Goal: Information Seeking & Learning: Learn about a topic

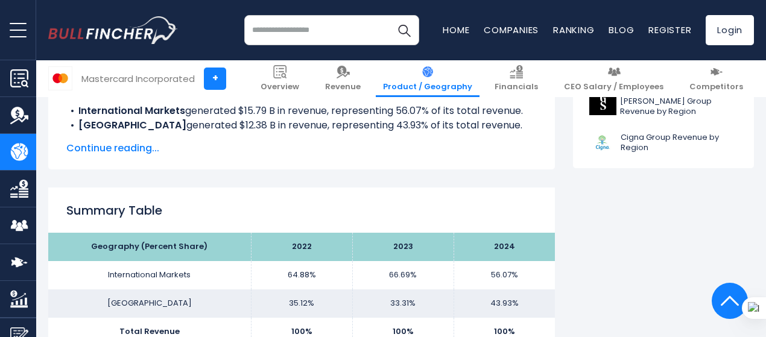
scroll to position [483, 0]
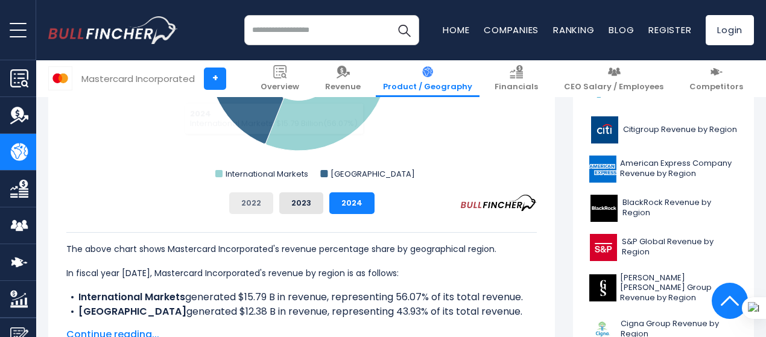
click at [249, 203] on button "2022" at bounding box center [251, 204] width 44 height 22
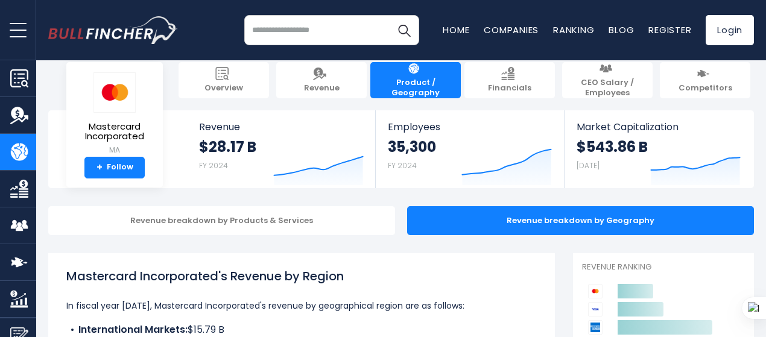
scroll to position [0, 0]
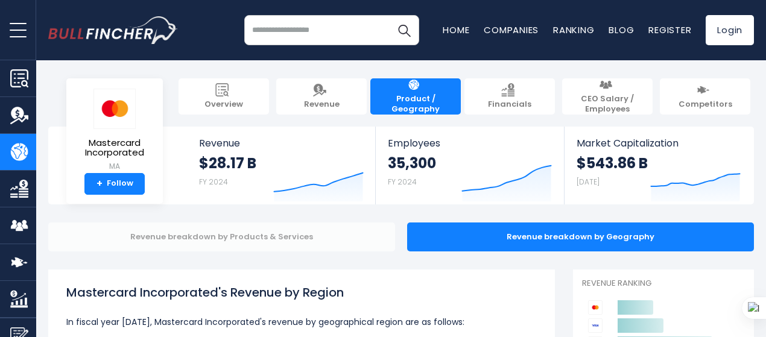
click at [252, 234] on div "Revenue breakdown by Products & Services" at bounding box center [221, 237] width 347 height 29
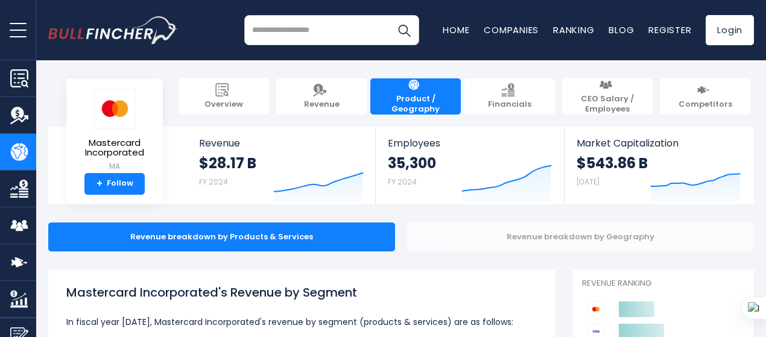
click at [552, 242] on div "Revenue breakdown by Geography" at bounding box center [580, 237] width 347 height 29
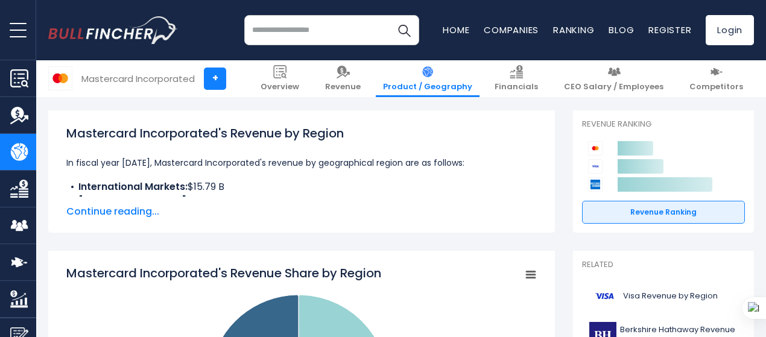
scroll to position [171, 0]
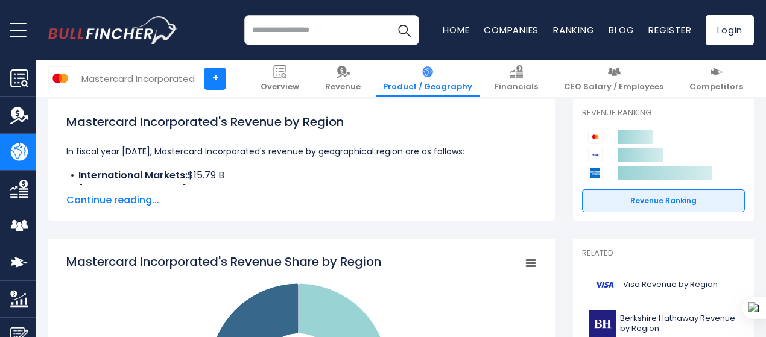
click at [117, 206] on span "Continue reading..." at bounding box center [301, 200] width 471 height 14
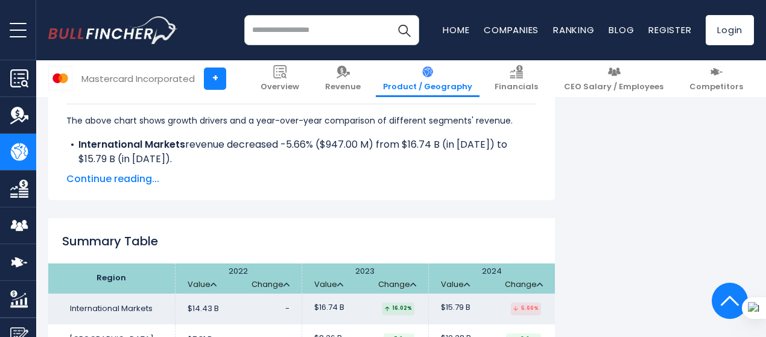
scroll to position [1800, 0]
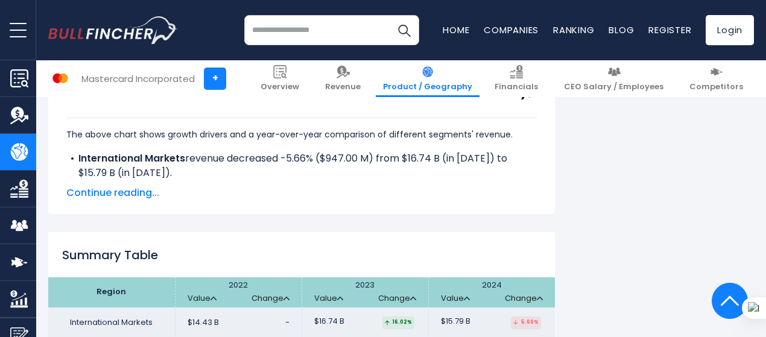
click at [110, 194] on span "Continue reading..." at bounding box center [301, 193] width 471 height 14
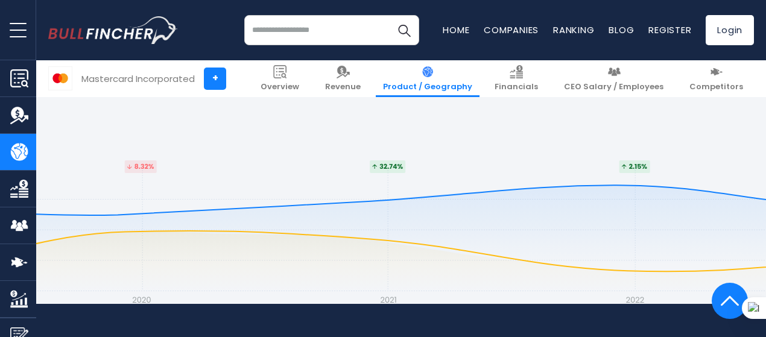
scroll to position [2665, 0]
